Goal: Transaction & Acquisition: Purchase product/service

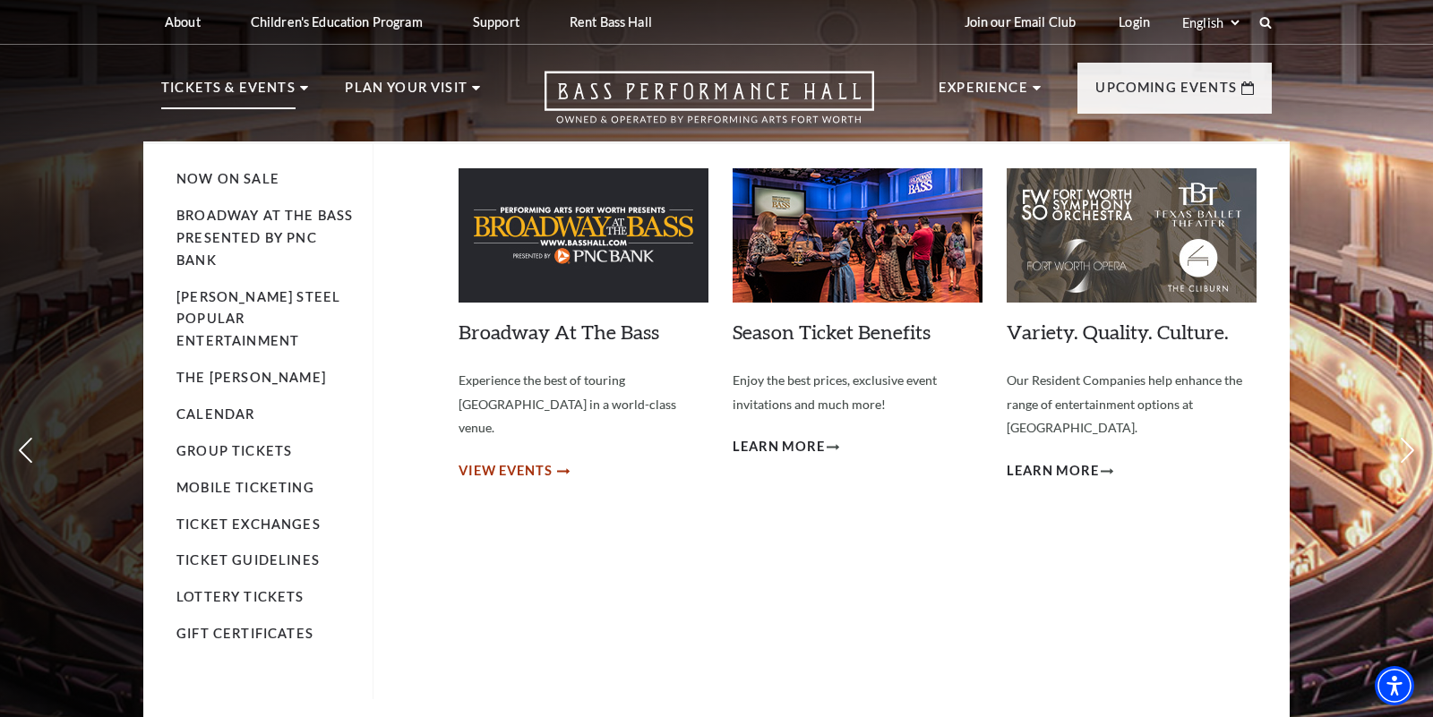
click at [492, 460] on span "View Events" at bounding box center [505, 471] width 94 height 22
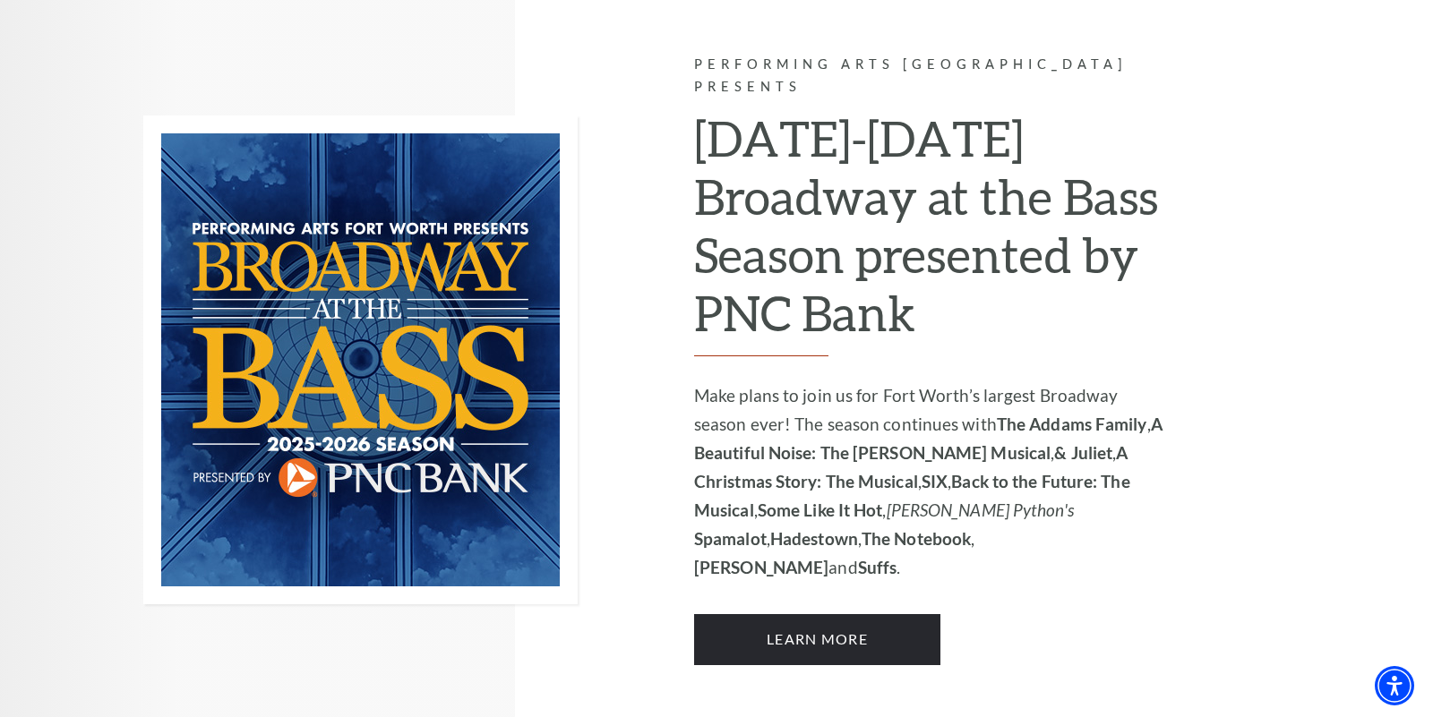
scroll to position [1168, 0]
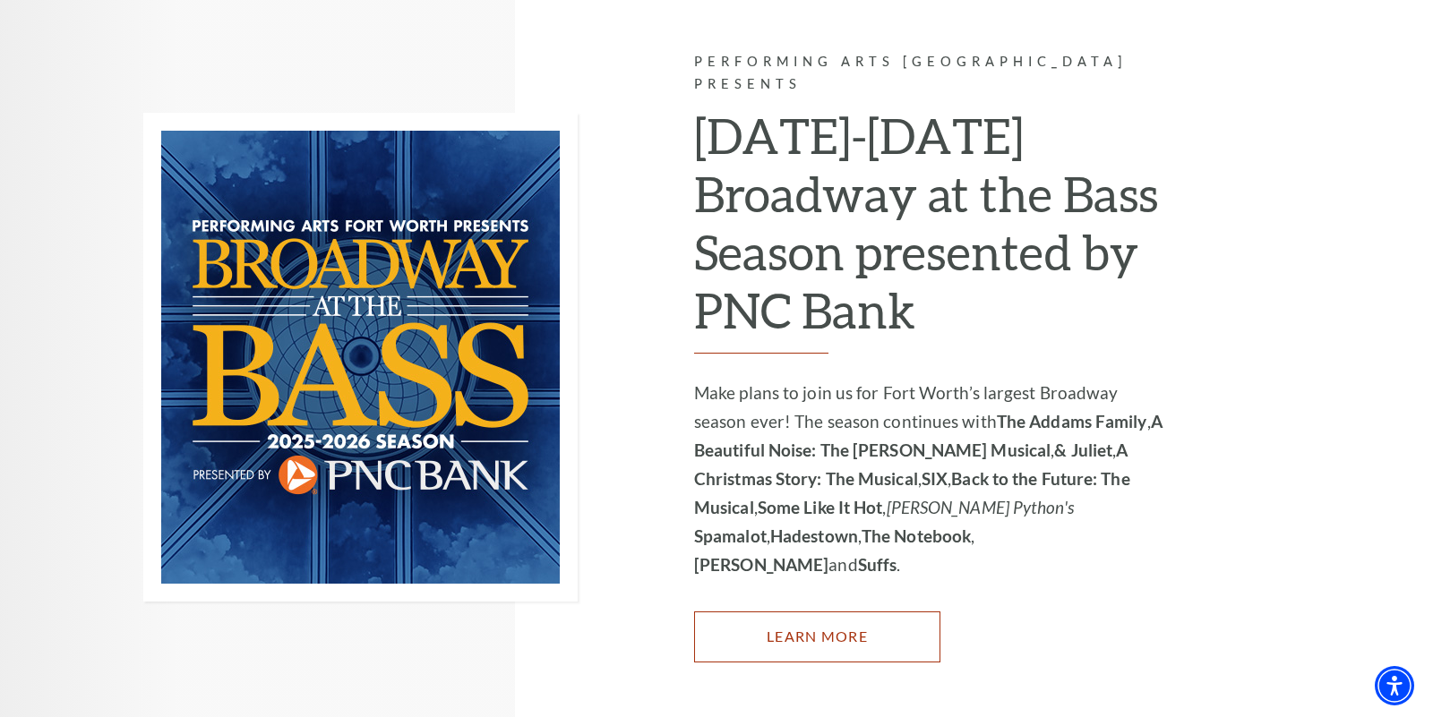
click at [781, 612] on link "Learn More" at bounding box center [817, 637] width 246 height 50
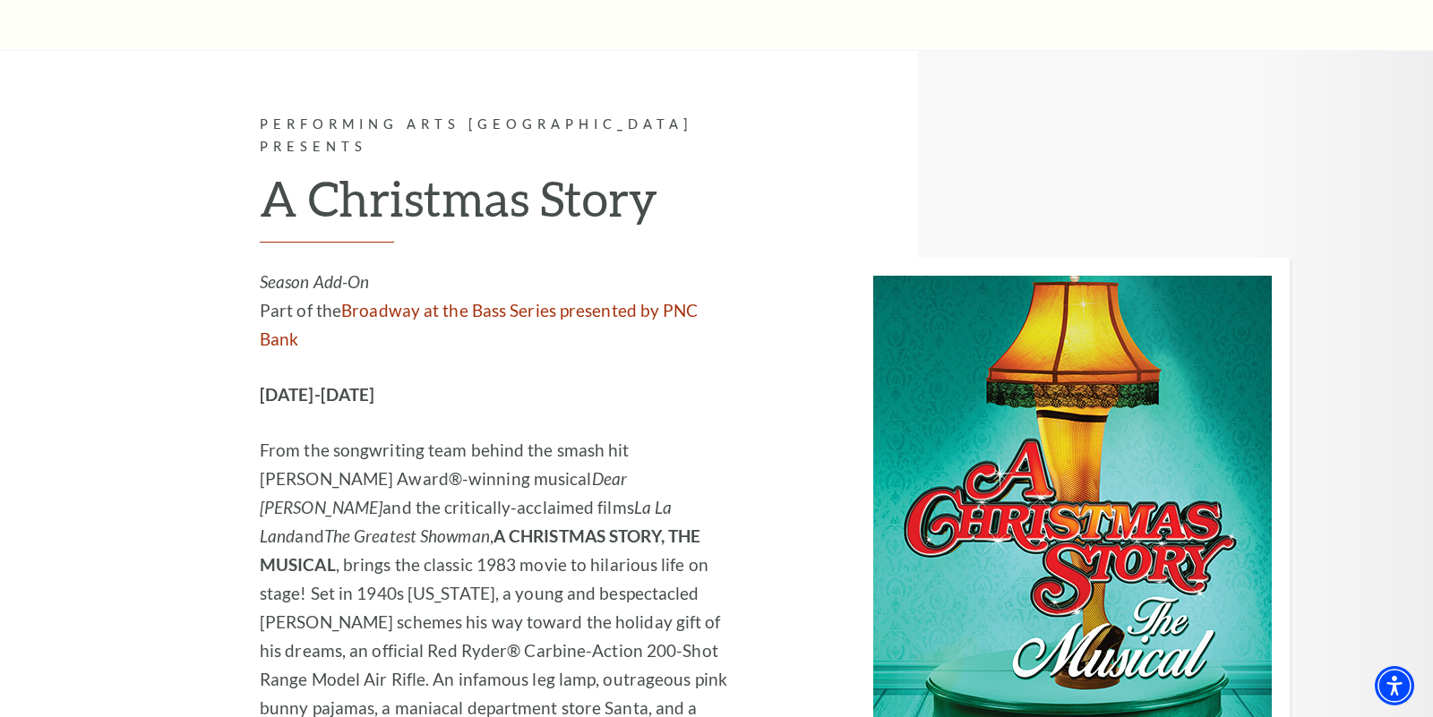
scroll to position [4714, 0]
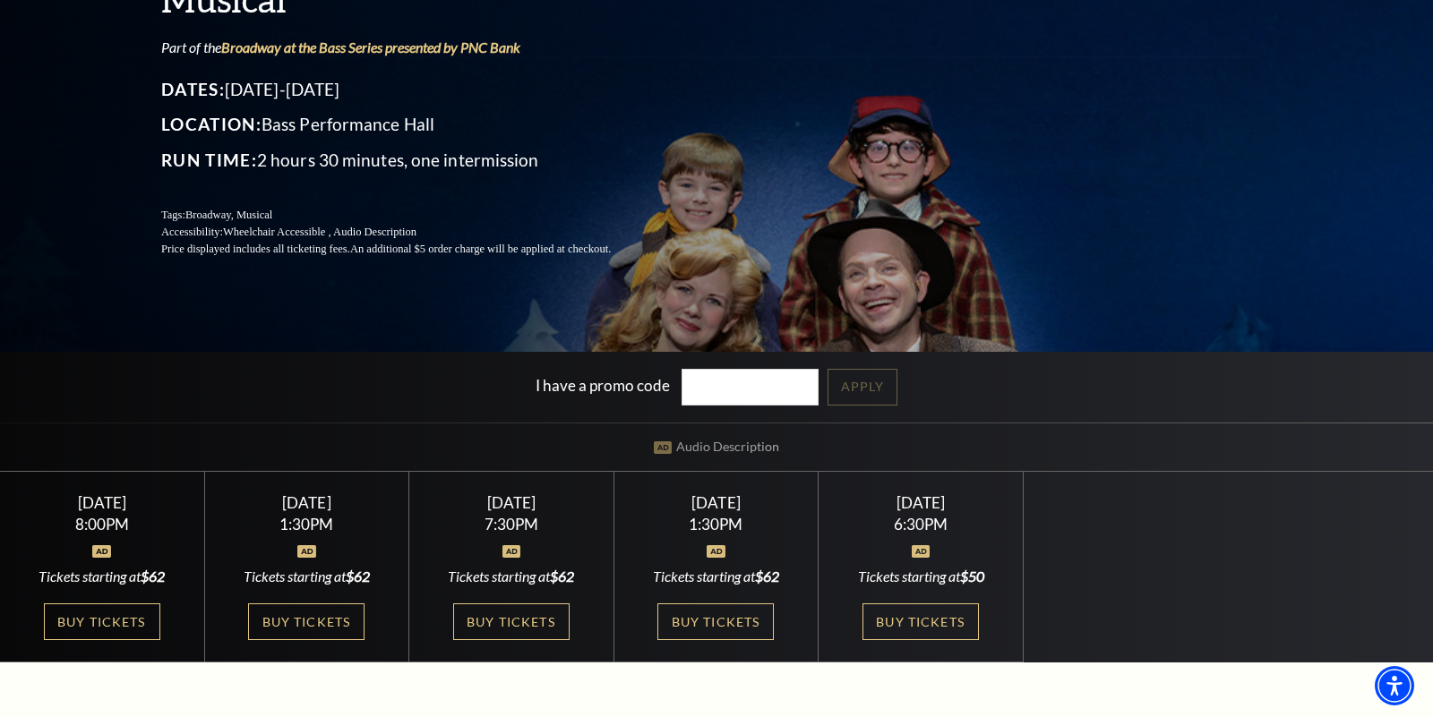
scroll to position [215, 0]
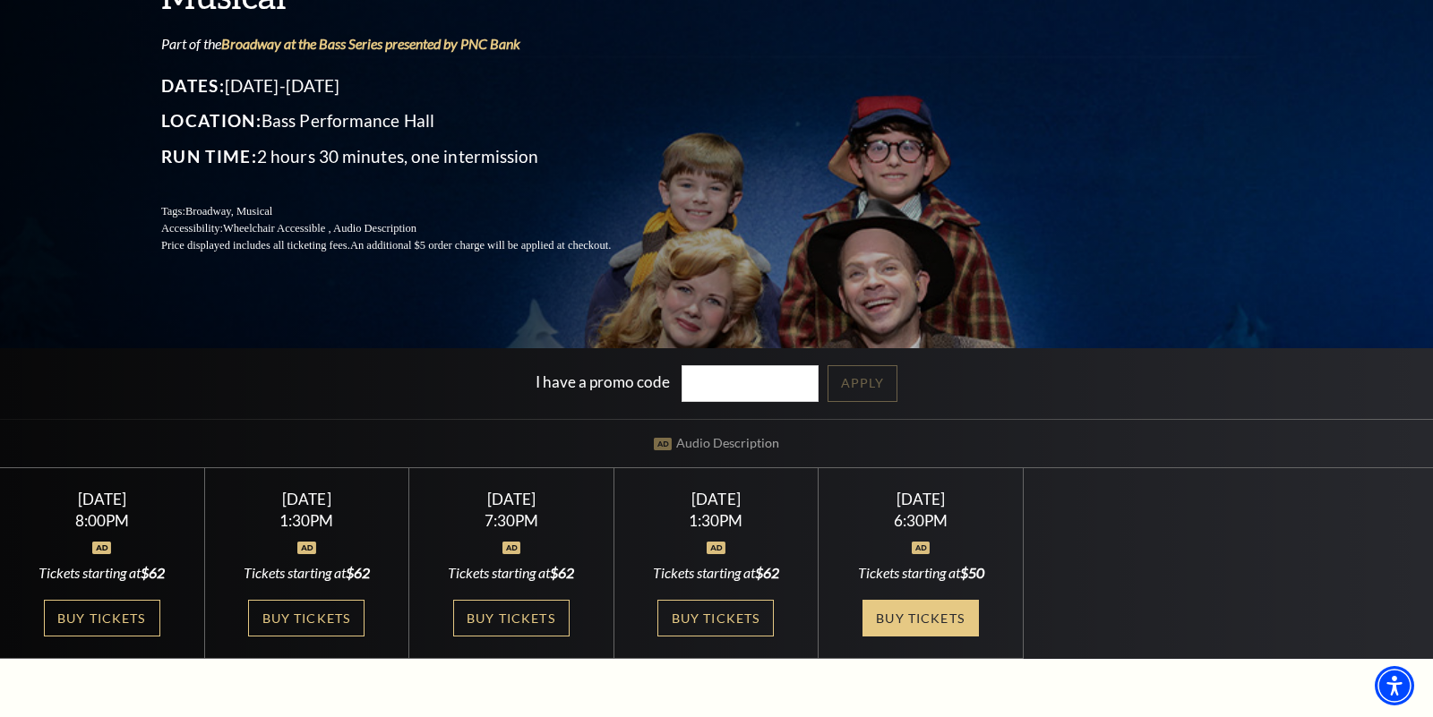
click at [918, 618] on link "Buy Tickets" at bounding box center [920, 618] width 116 height 37
click at [908, 617] on link "Buy Tickets" at bounding box center [920, 618] width 116 height 37
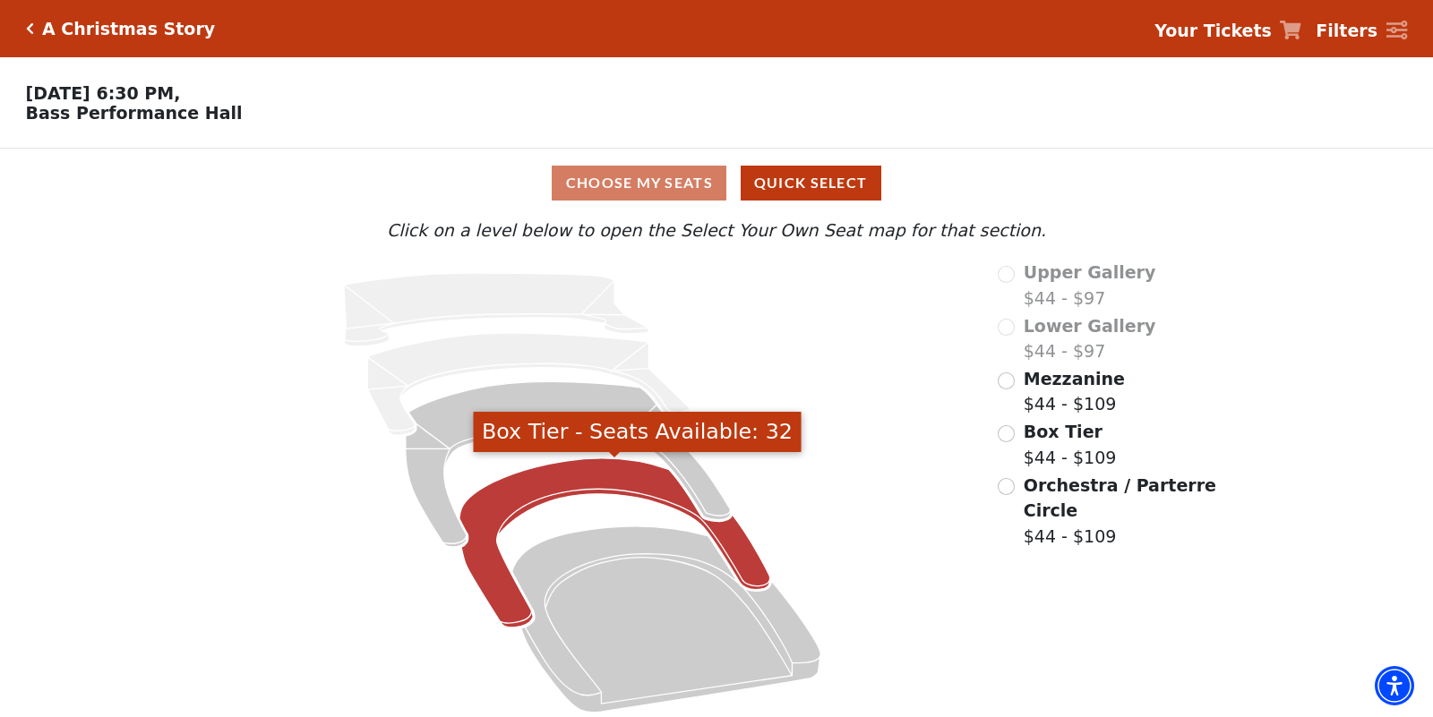
click at [502, 585] on icon "Box Tier - Seats Available: 32" at bounding box center [614, 542] width 311 height 169
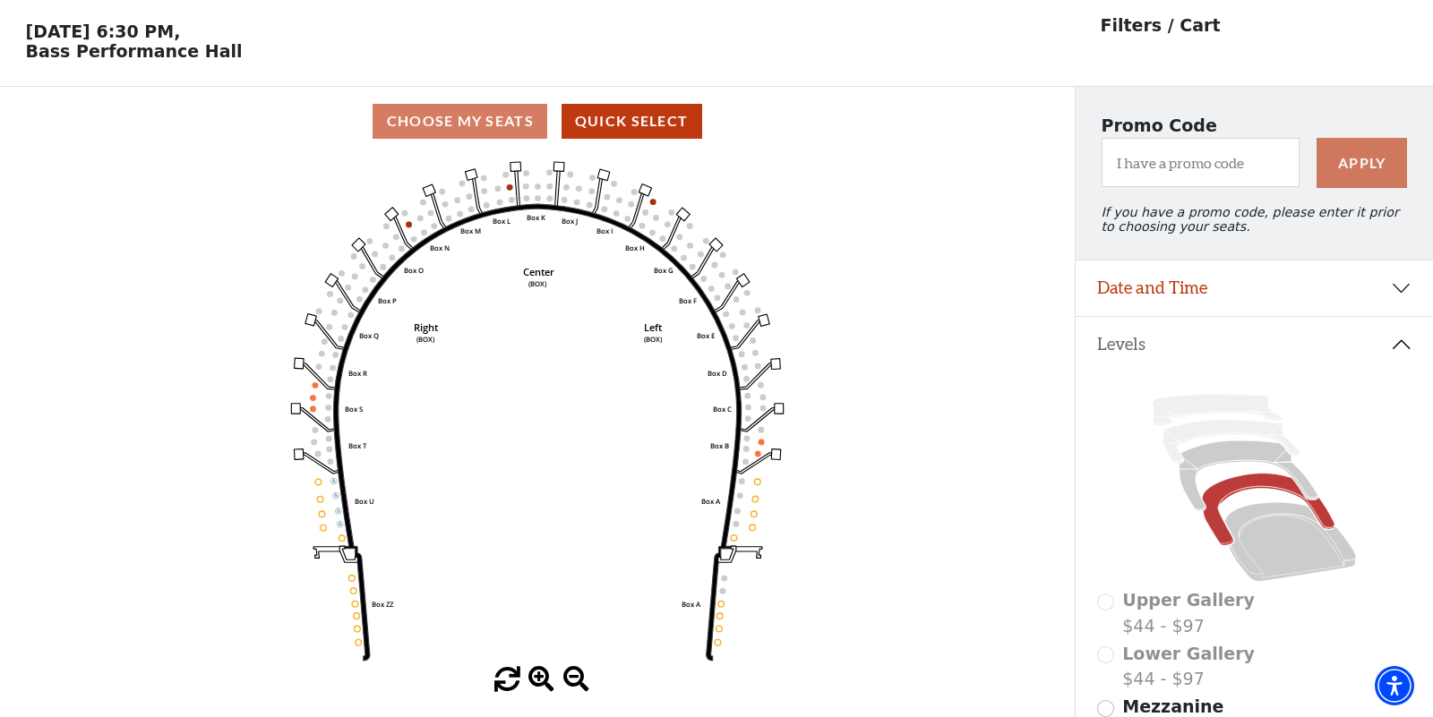
scroll to position [58, 0]
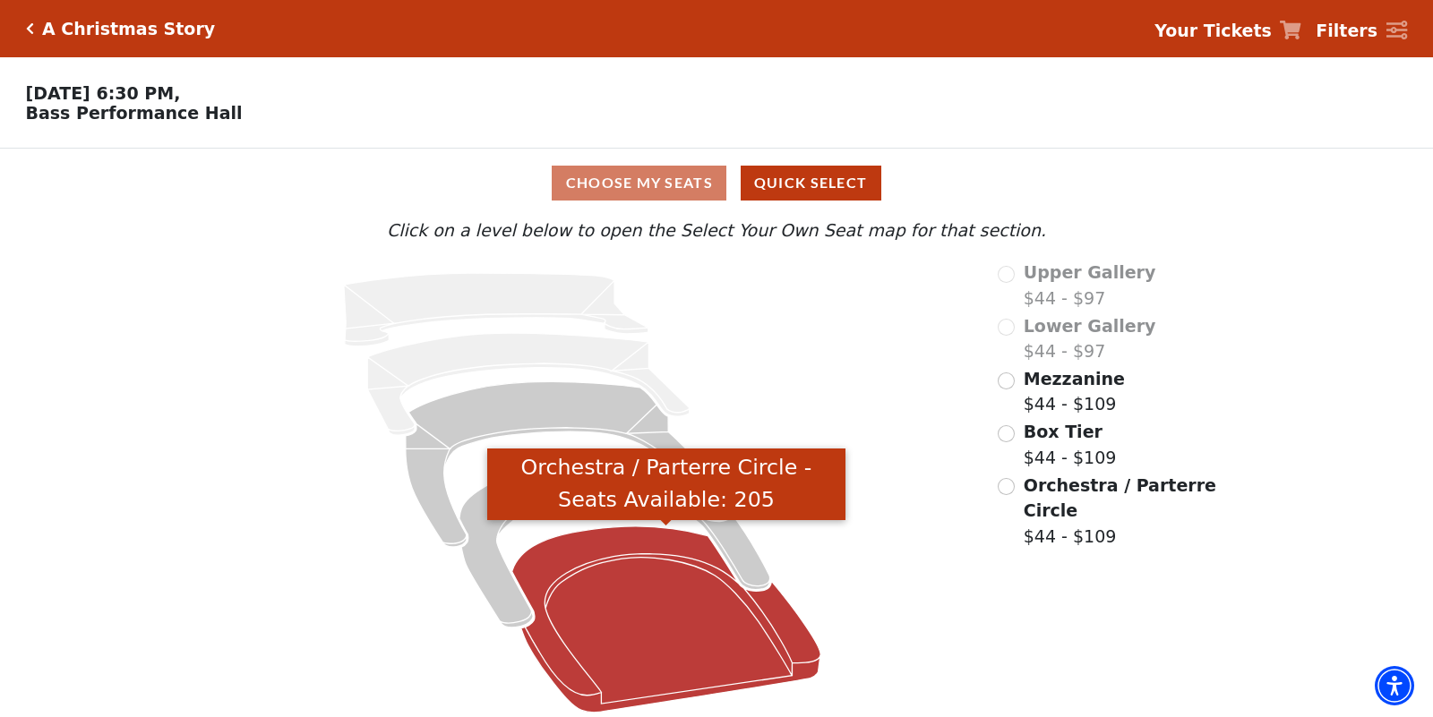
click at [701, 619] on icon "Orchestra / Parterre Circle - Seats Available: 205" at bounding box center [666, 620] width 308 height 186
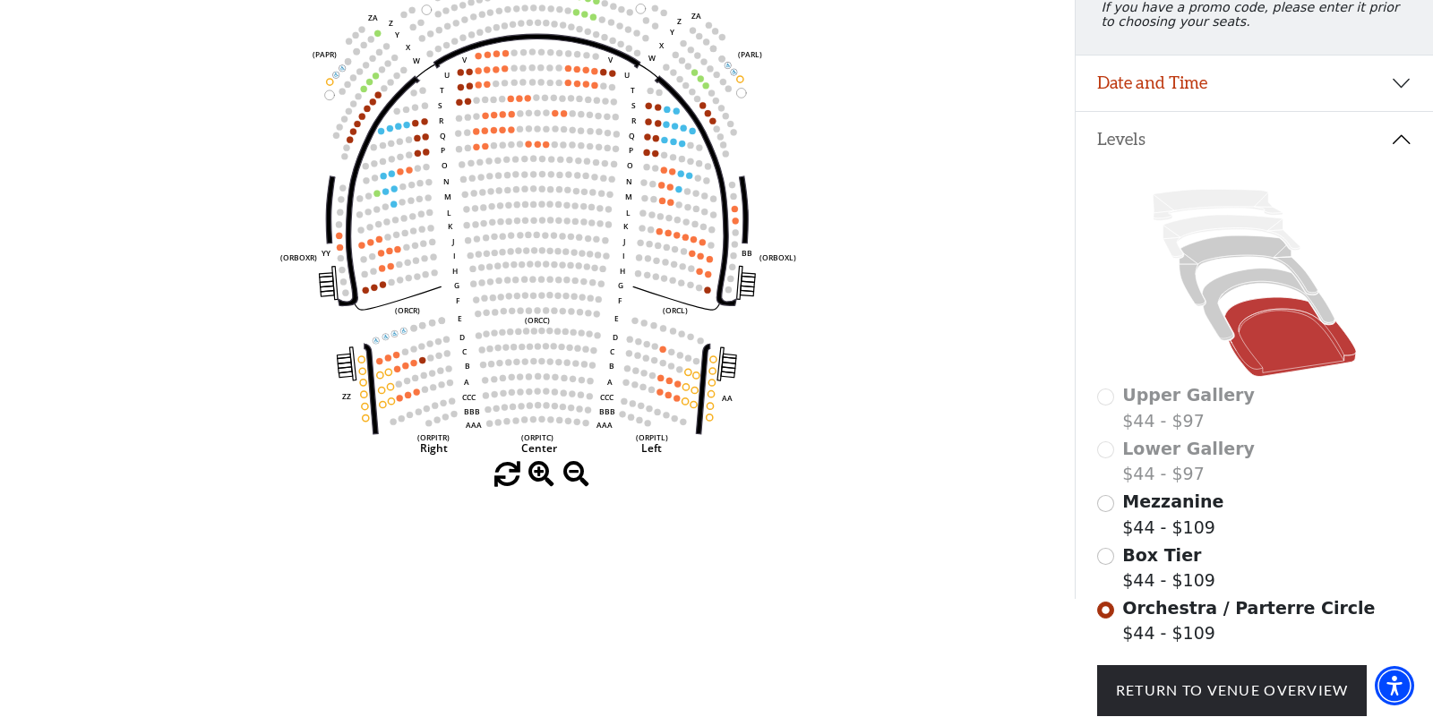
scroll to position [398, 0]
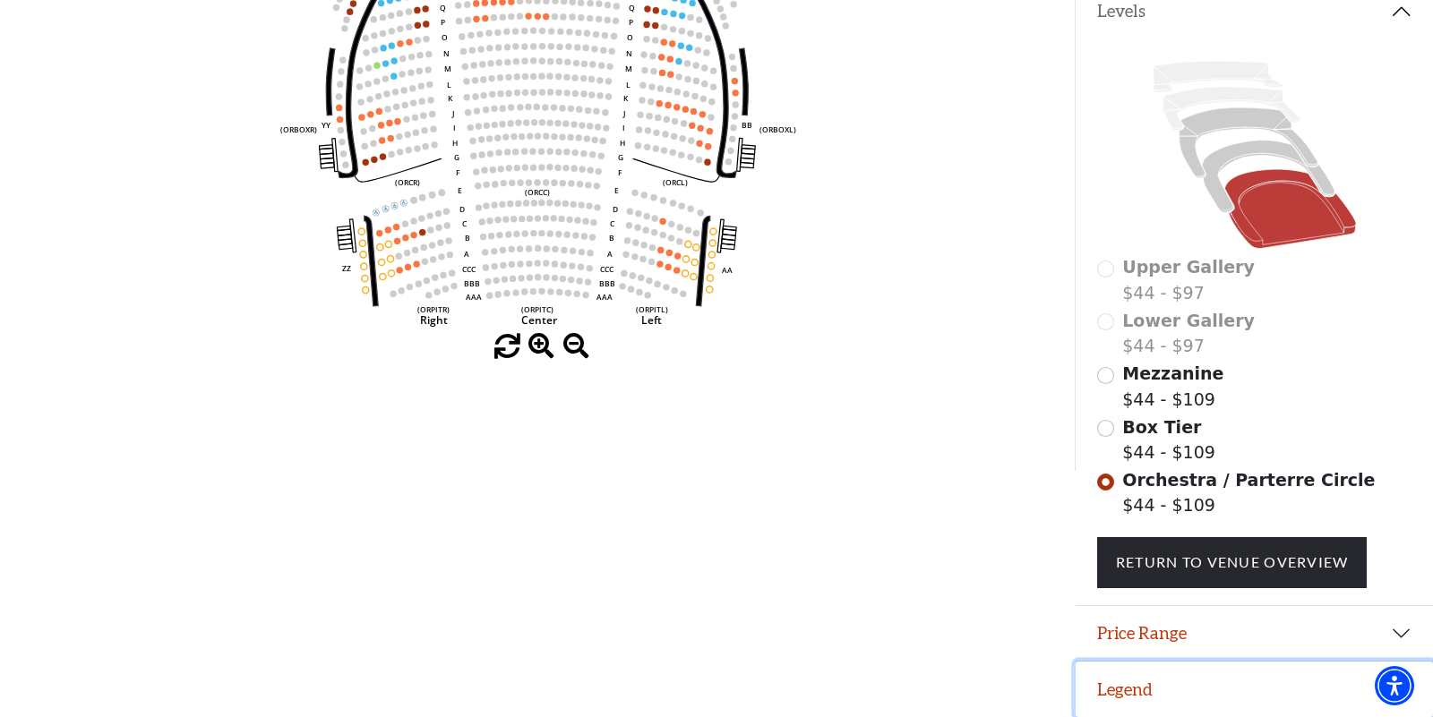
click at [1120, 695] on button "Legend" at bounding box center [1253, 690] width 357 height 56
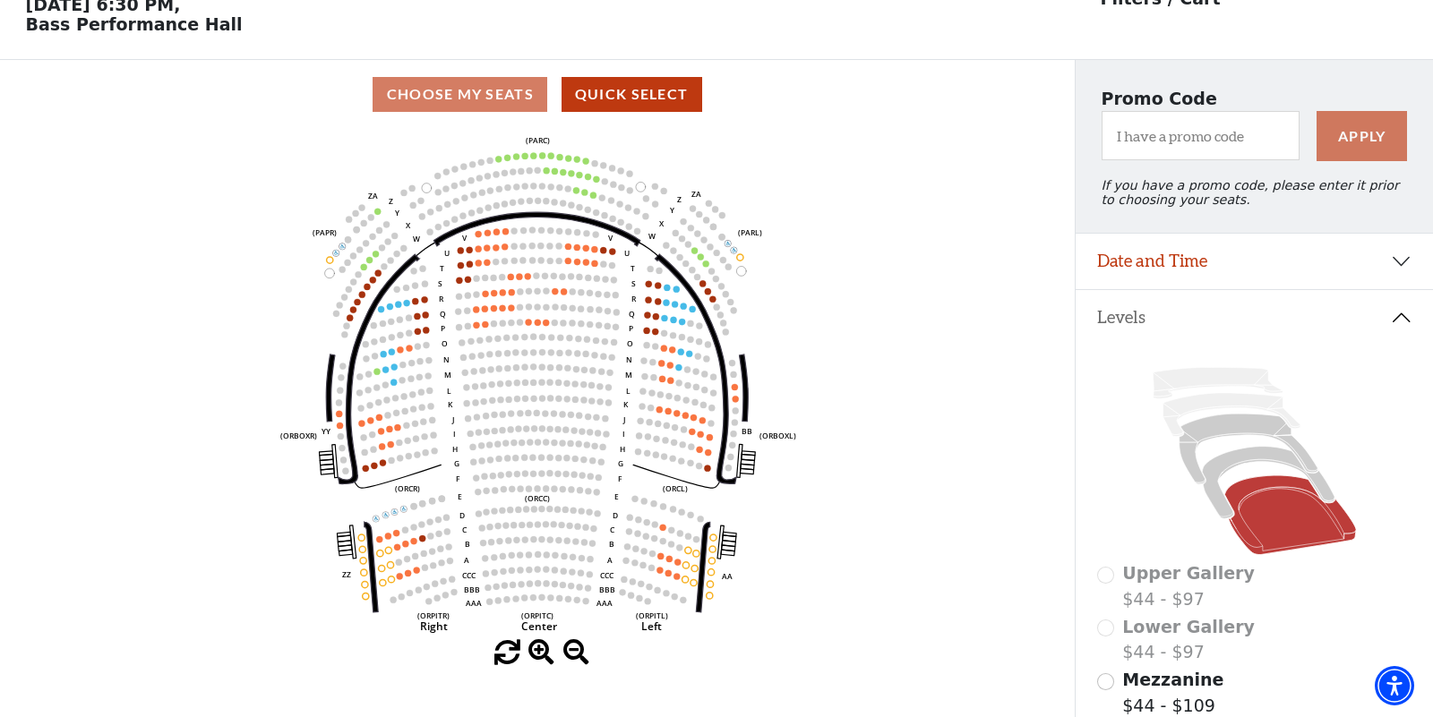
scroll to position [84, 0]
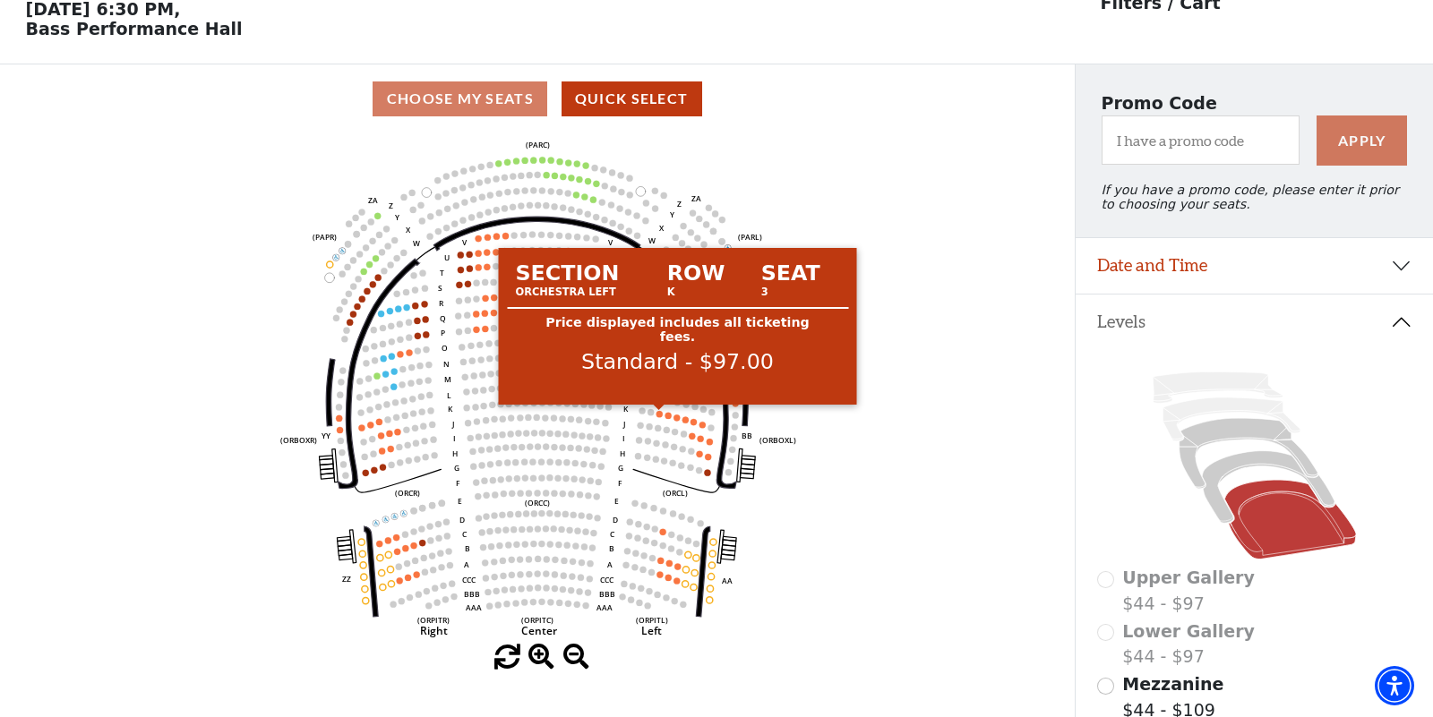
click at [661, 415] on circle at bounding box center [659, 414] width 6 height 6
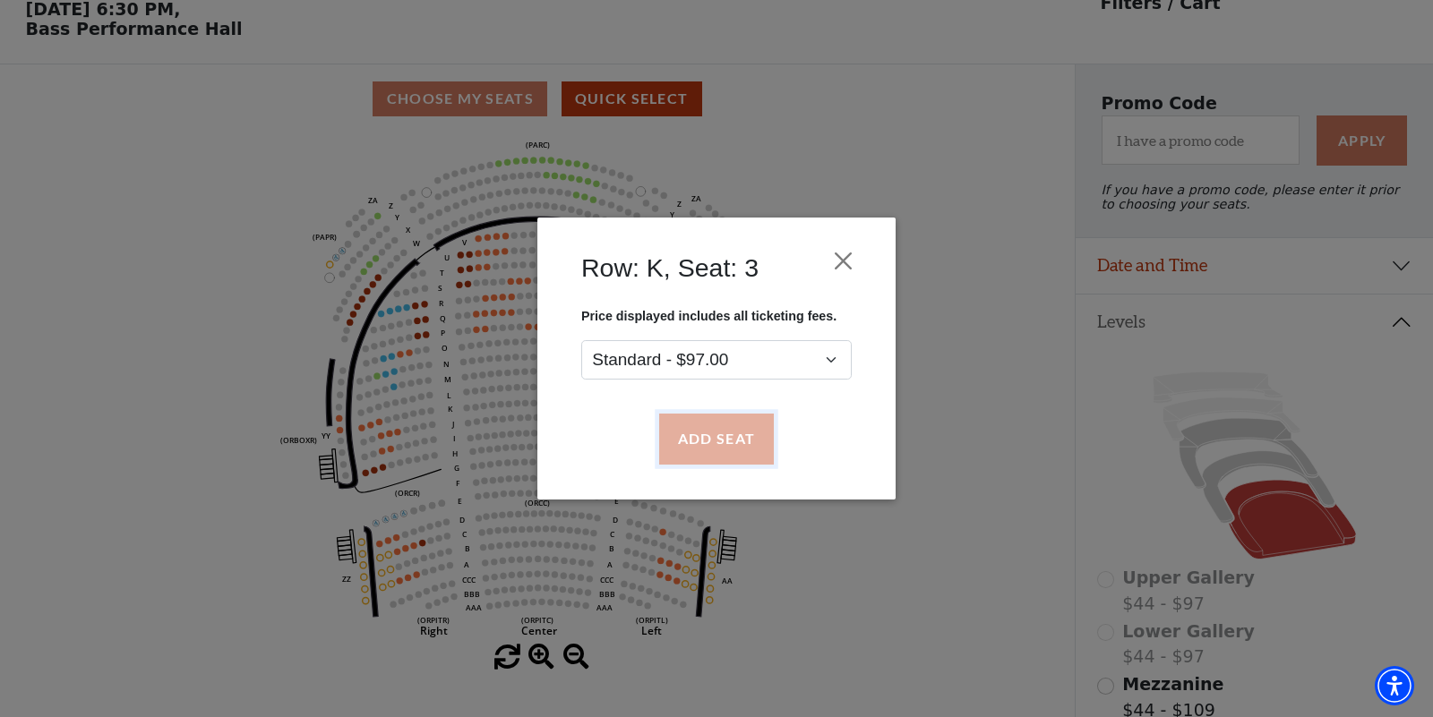
click at [707, 438] on button "Add Seat" at bounding box center [716, 440] width 115 height 50
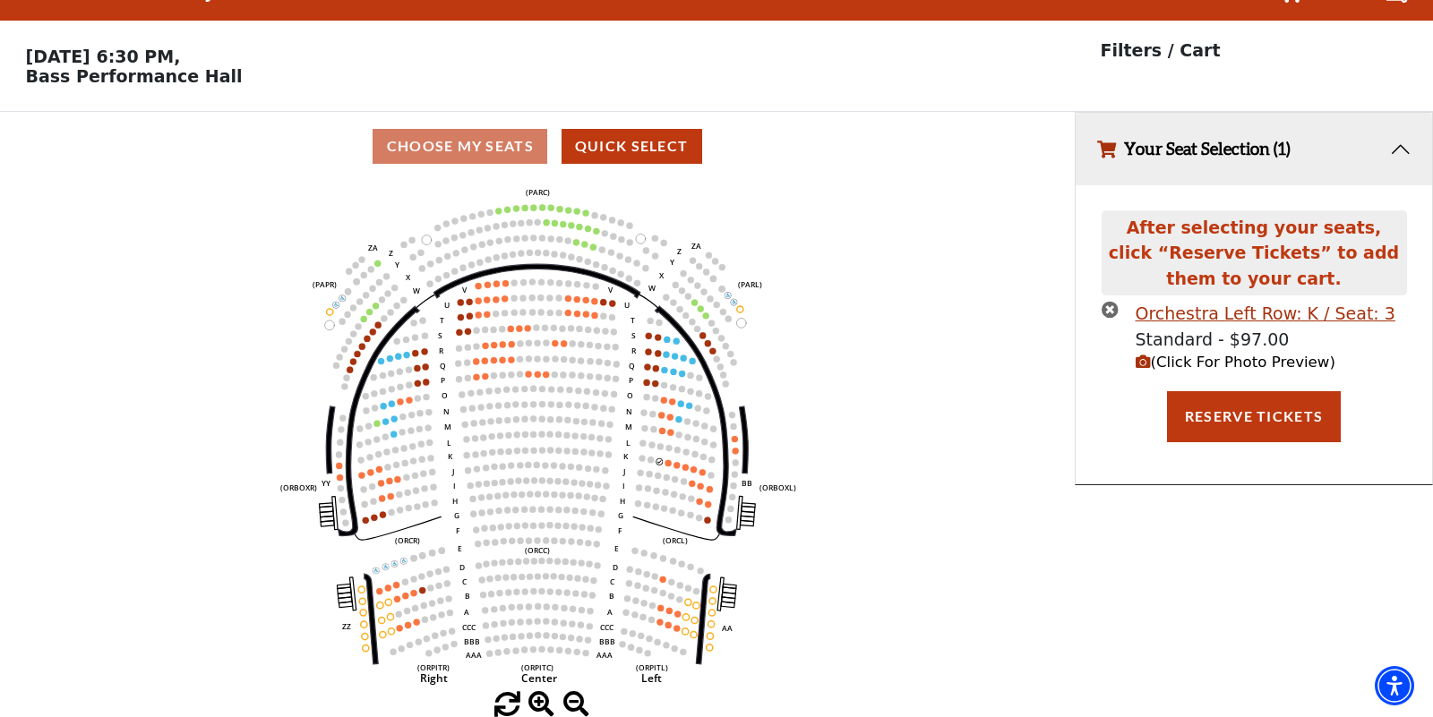
scroll to position [0, 0]
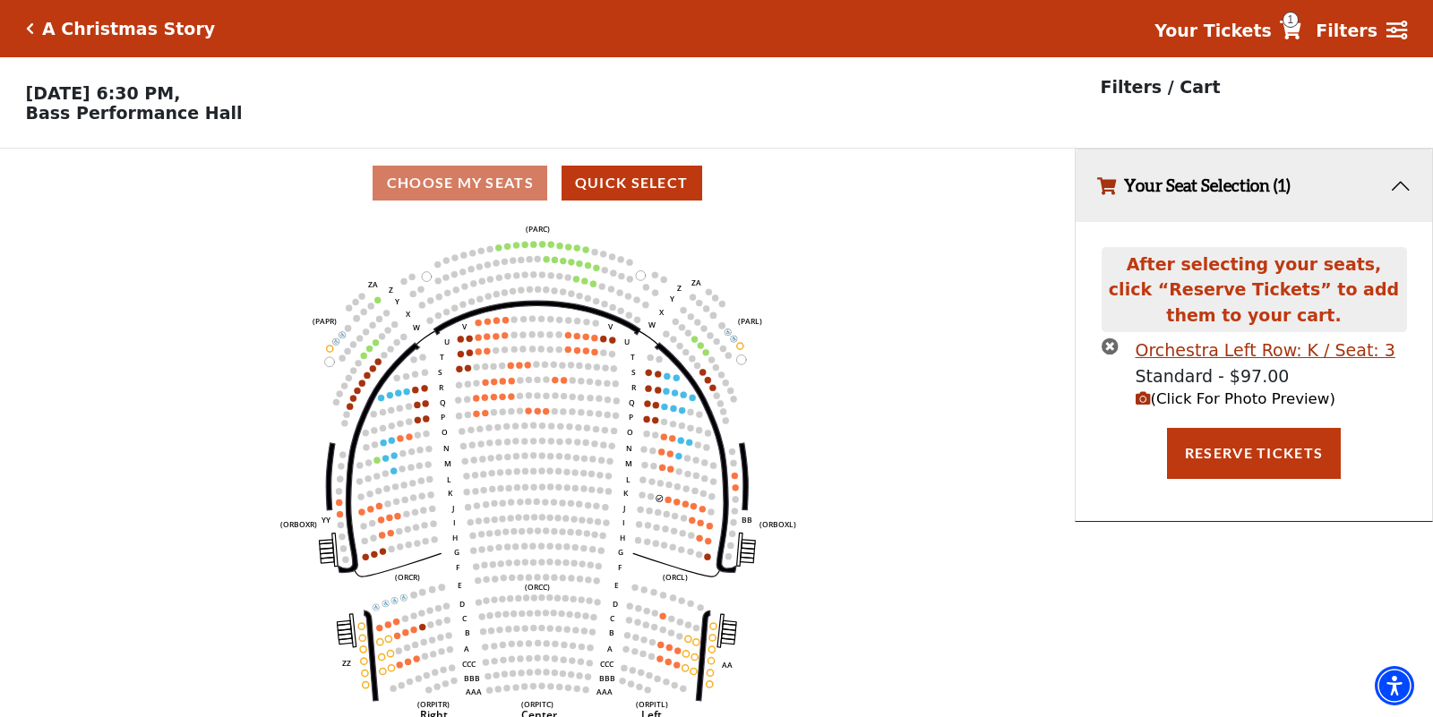
click at [670, 497] on icon "Left (ORPITL) Right (ORPITR) Center (ORPITC) ZZ AA YY BB ZA ZA (ORCL) (ORCR) (O…" at bounding box center [537, 473] width 967 height 511
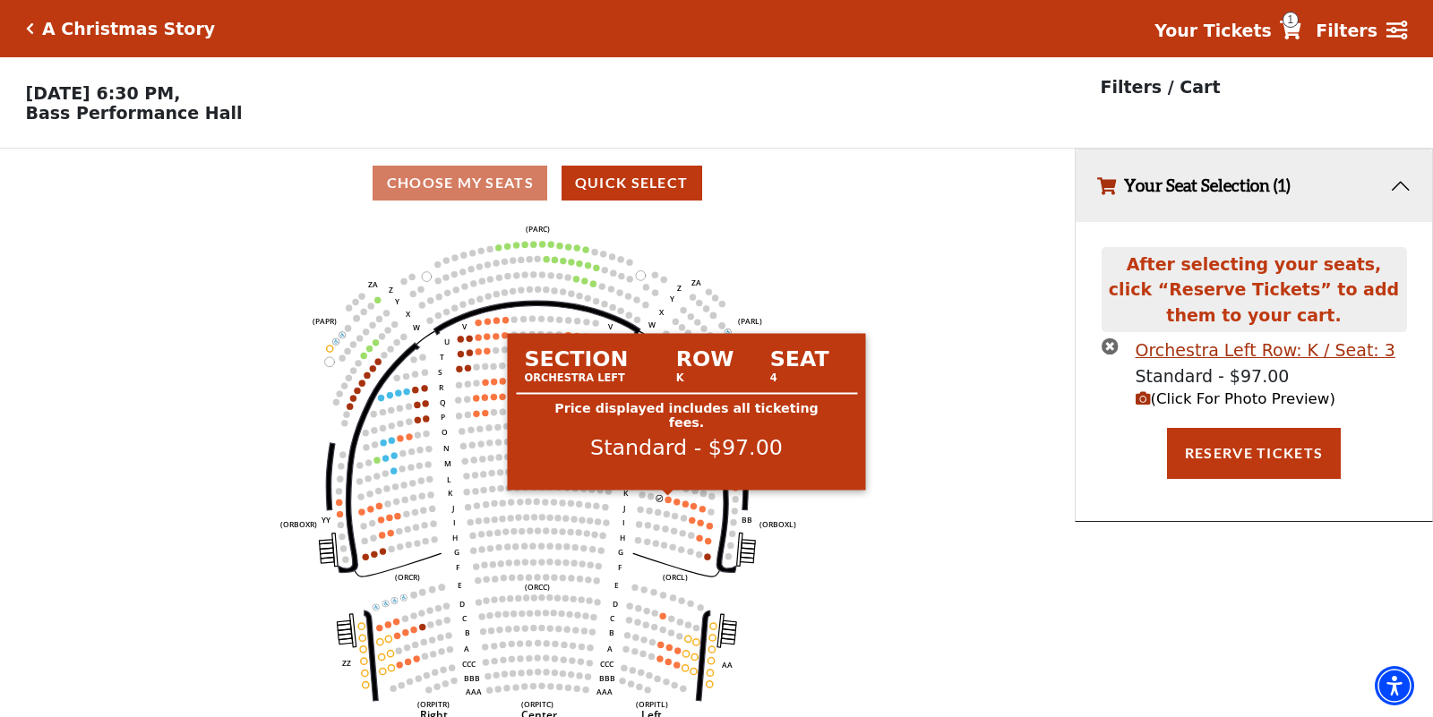
click at [669, 501] on circle at bounding box center [668, 499] width 6 height 6
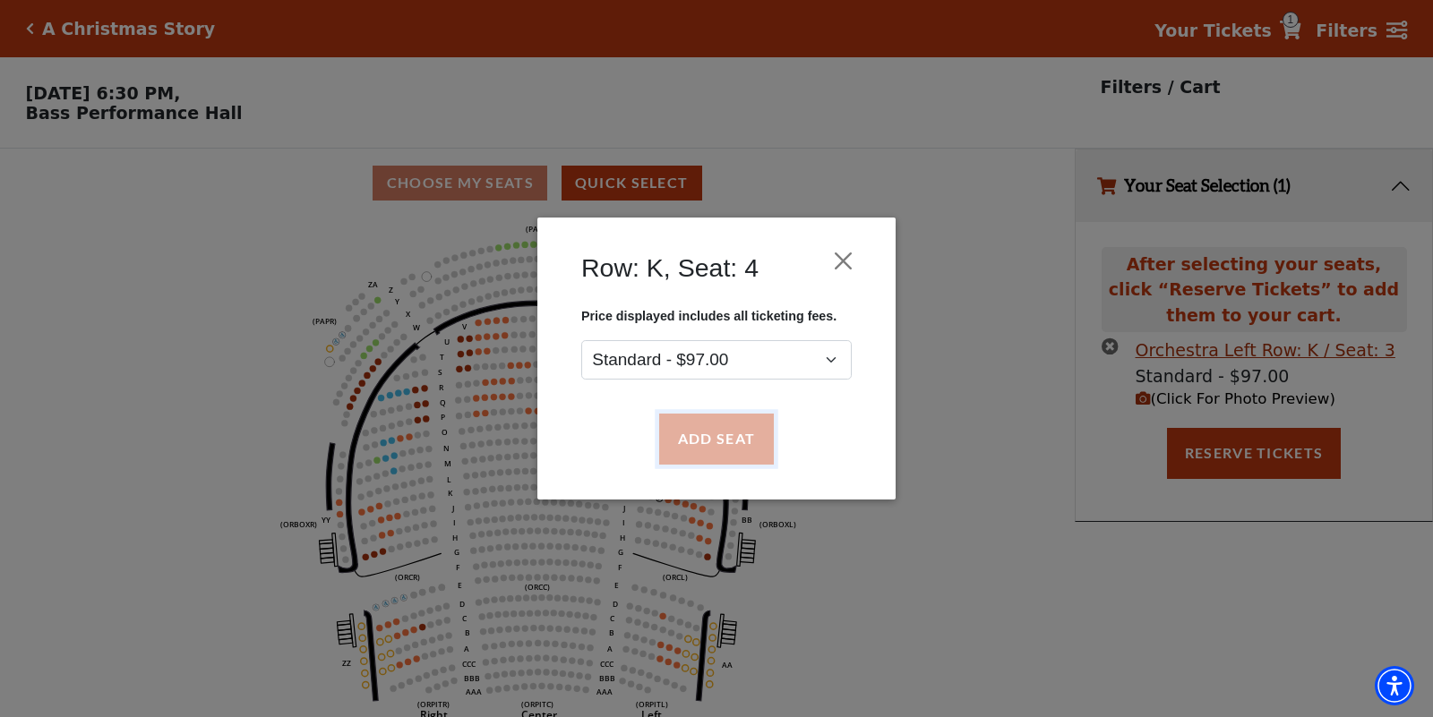
click at [717, 439] on button "Add Seat" at bounding box center [716, 440] width 115 height 50
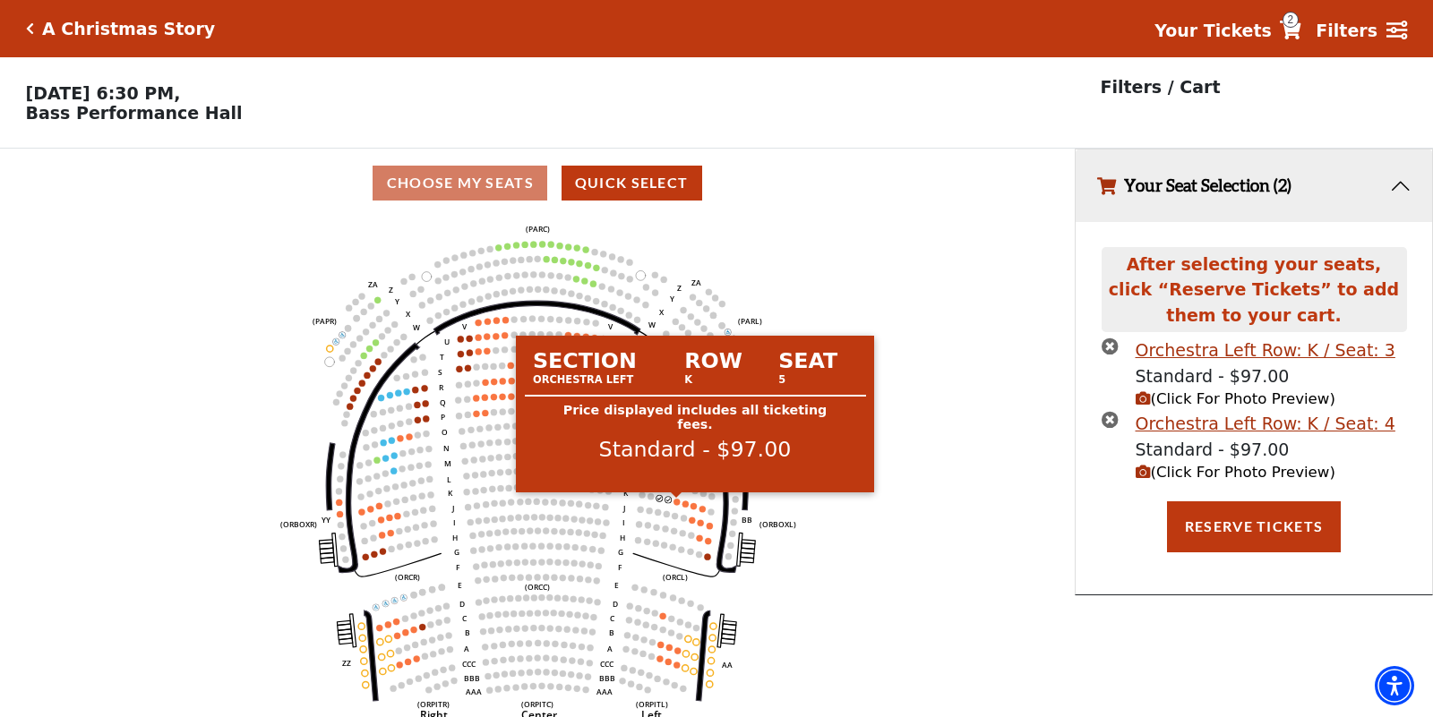
click at [676, 502] on circle at bounding box center [676, 502] width 6 height 6
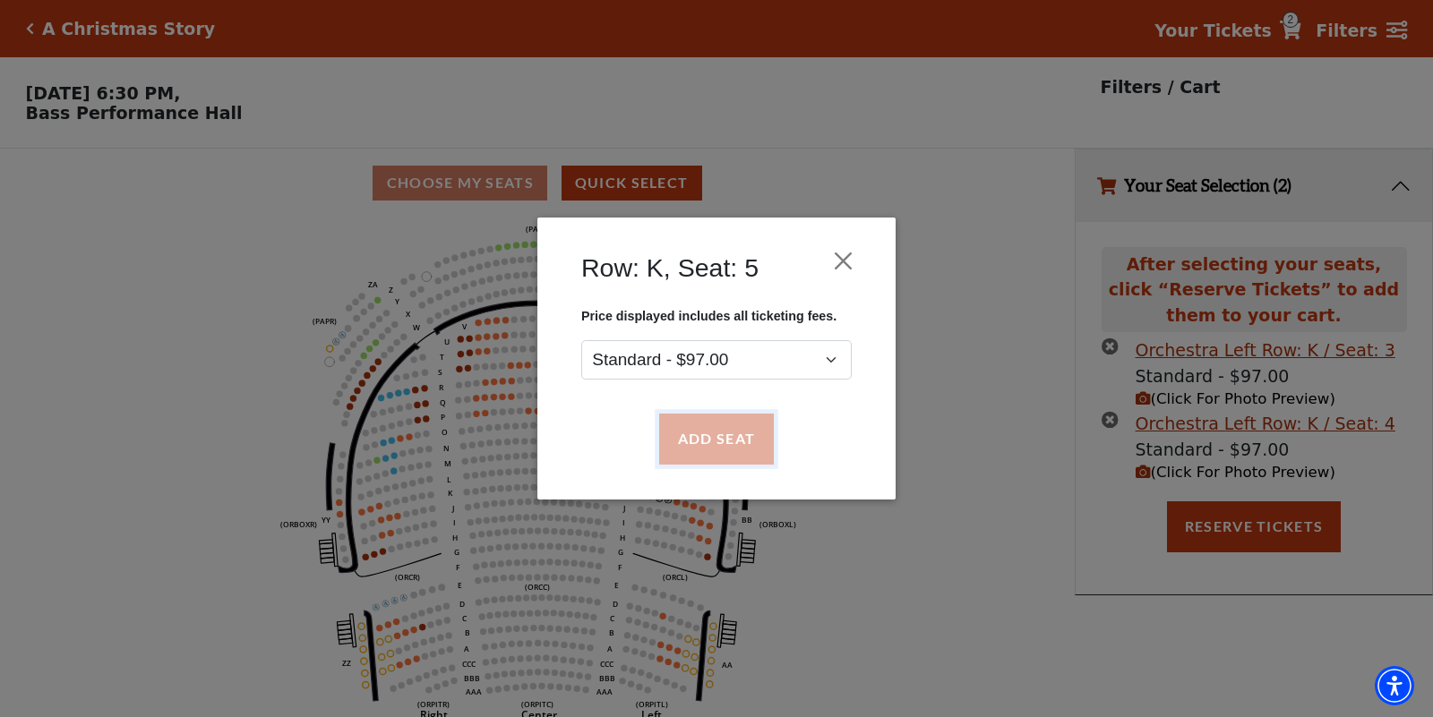
click at [702, 445] on button "Add Seat" at bounding box center [716, 440] width 115 height 50
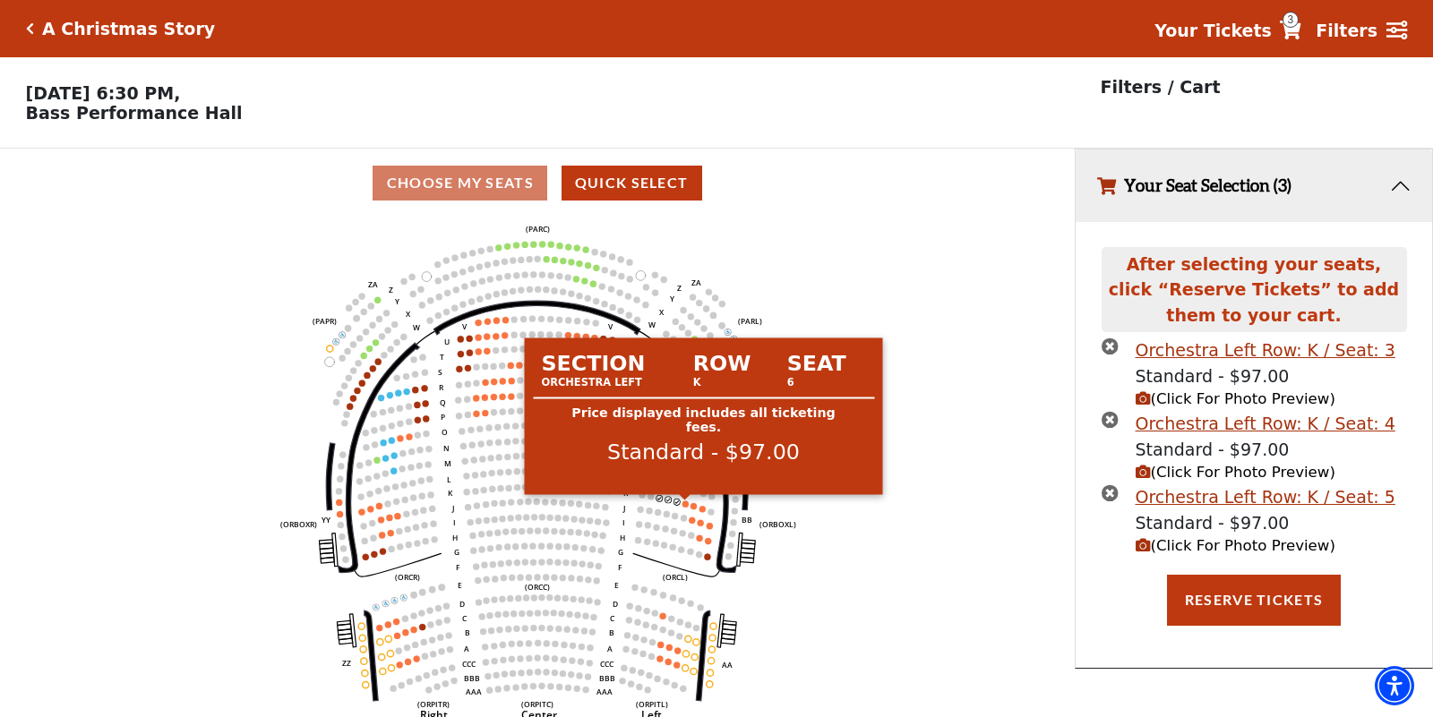
click at [684, 503] on circle at bounding box center [685, 504] width 6 height 6
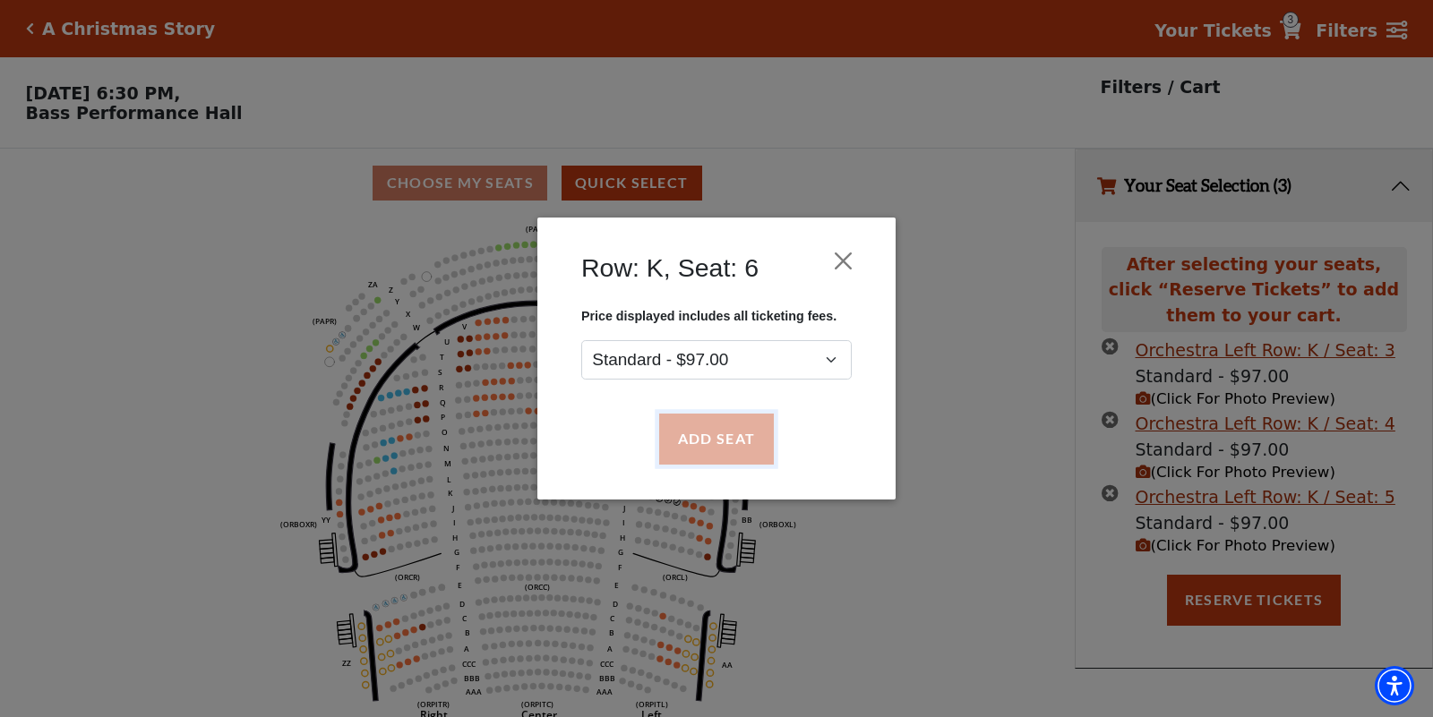
click at [703, 440] on button "Add Seat" at bounding box center [716, 440] width 115 height 50
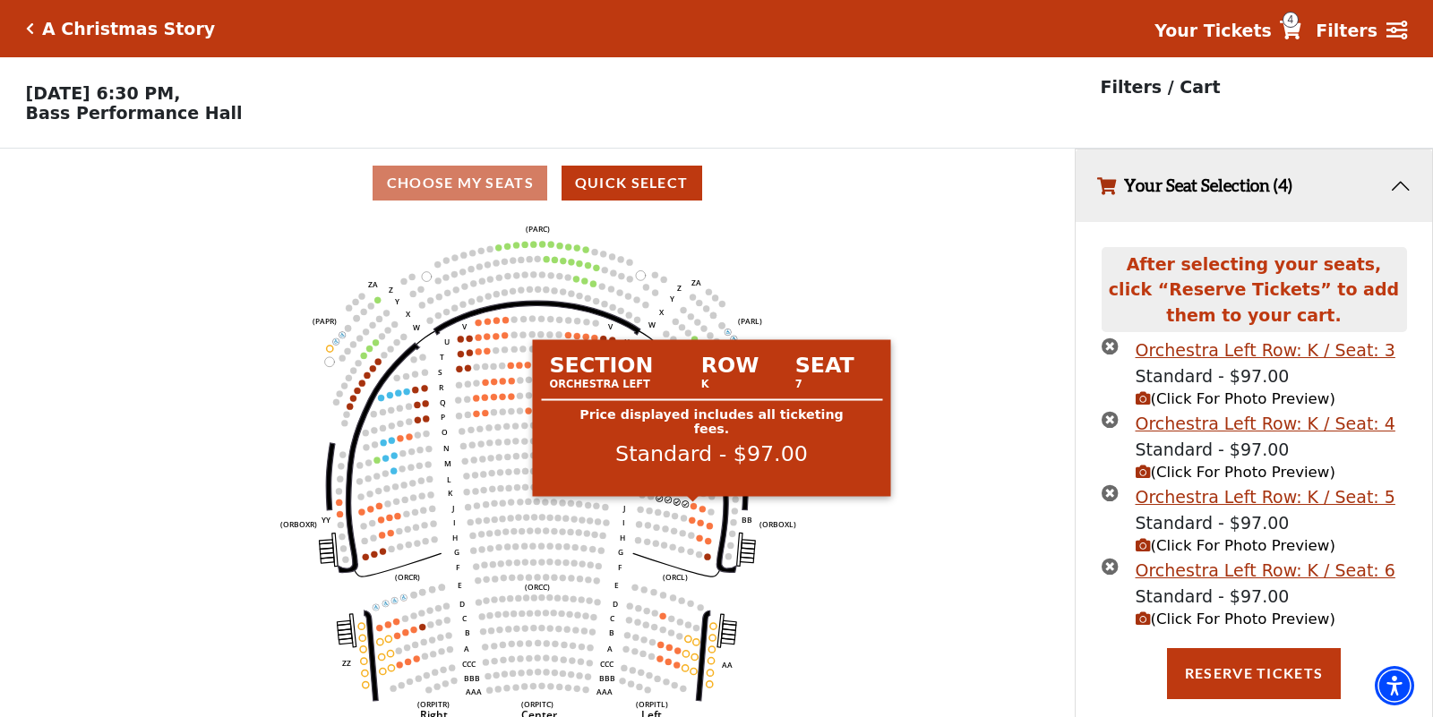
click at [692, 505] on circle at bounding box center [693, 506] width 6 height 6
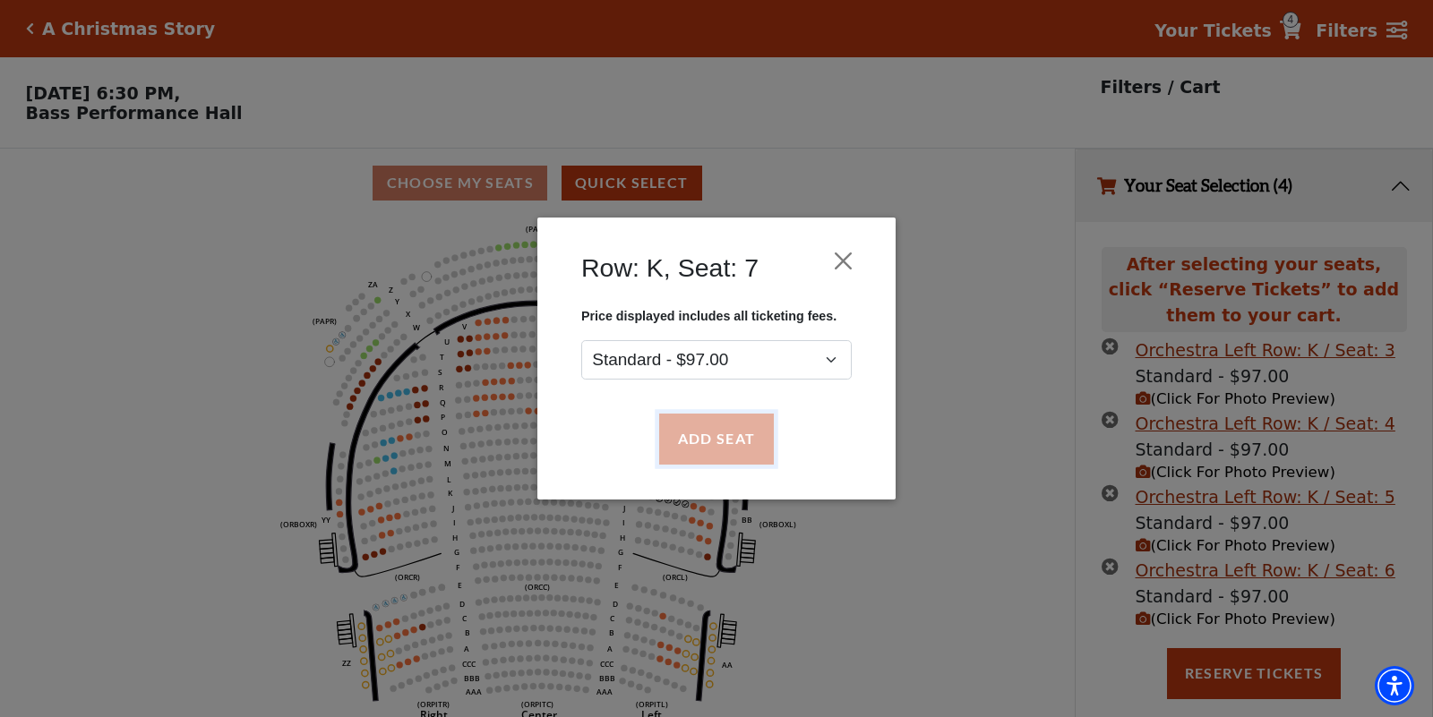
click at [710, 431] on button "Add Seat" at bounding box center [716, 440] width 115 height 50
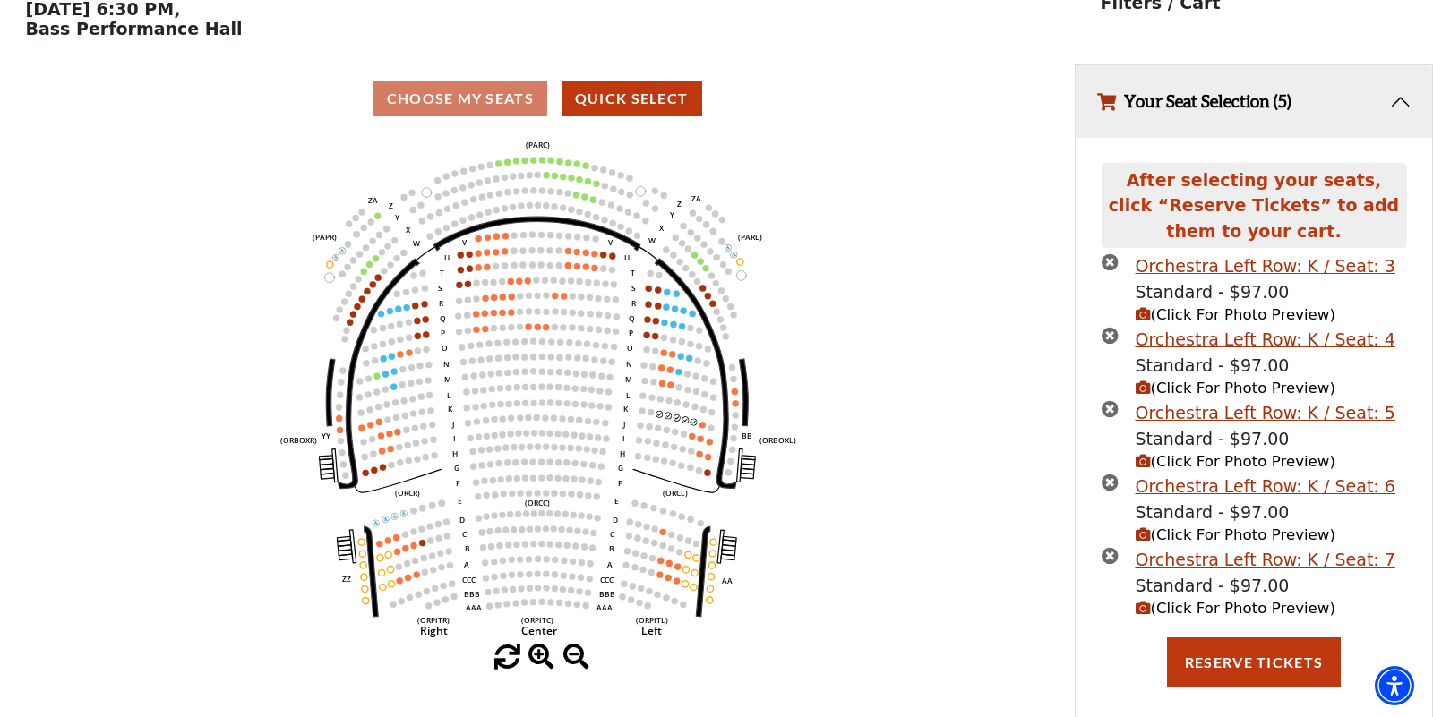
scroll to position [99, 0]
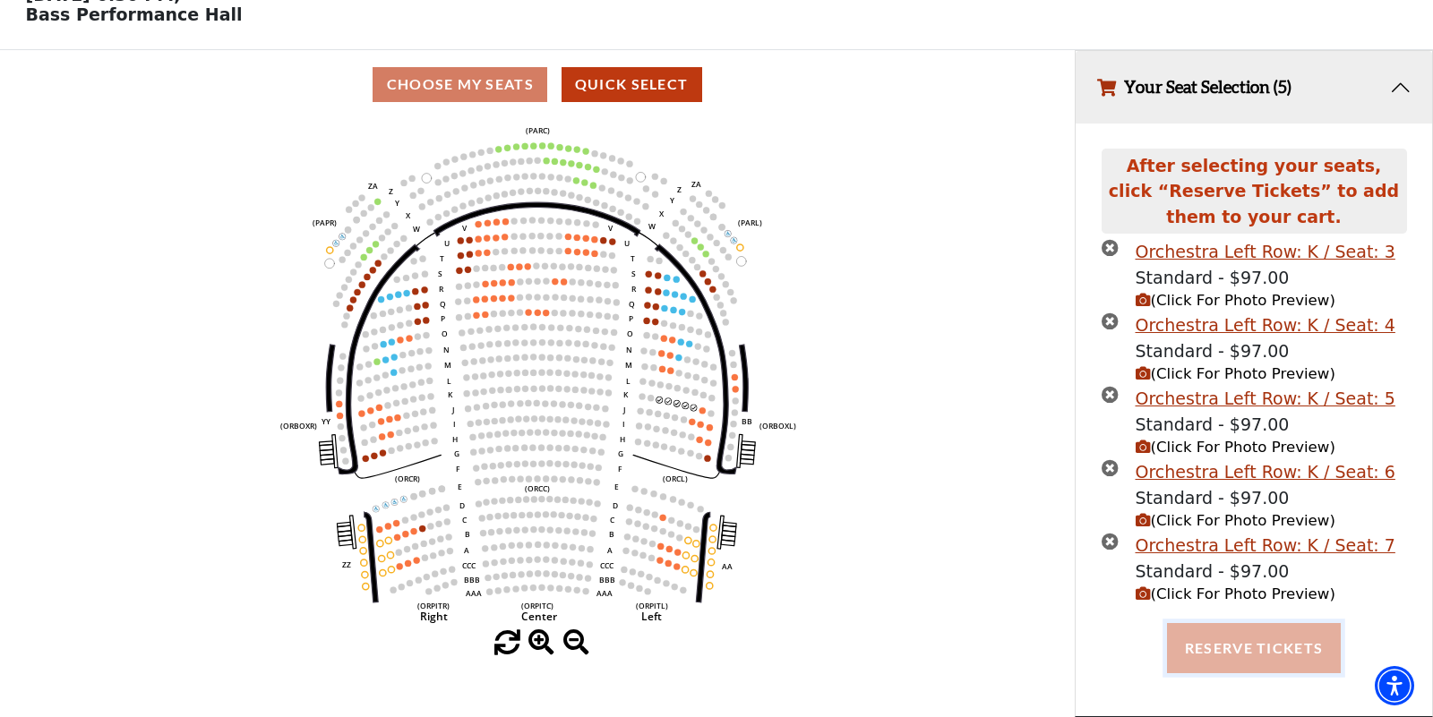
click at [1220, 648] on button "Reserve Tickets" at bounding box center [1254, 648] width 174 height 50
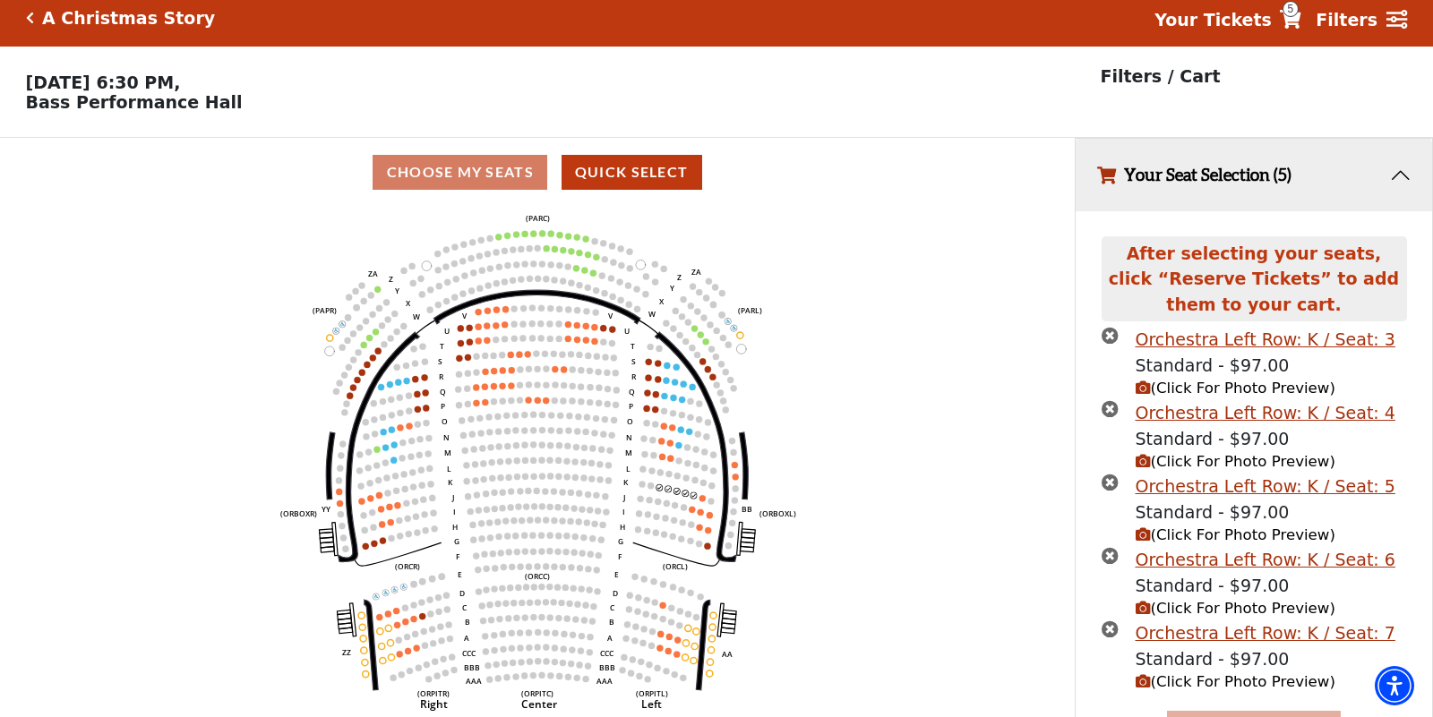
scroll to position [0, 0]
